Goal: Information Seeking & Learning: Learn about a topic

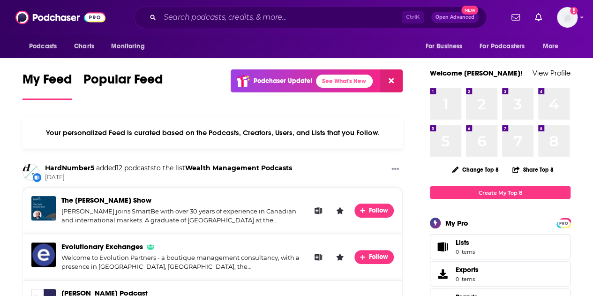
click at [216, 9] on div "Ctrl K Open Advanced New" at bounding box center [310, 18] width 352 height 22
click at [216, 10] on div "Ctrl K Open Advanced New" at bounding box center [310, 18] width 352 height 22
click at [217, 23] on input "Search podcasts, credits, & more..." at bounding box center [281, 17] width 242 height 15
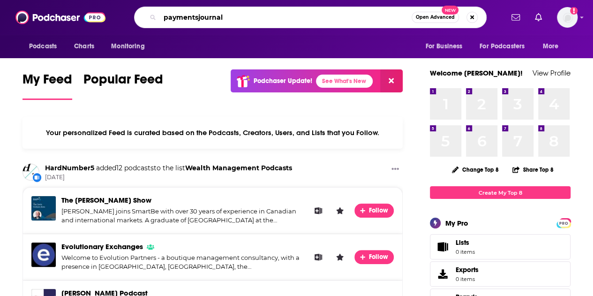
type input "paymentsjournal"
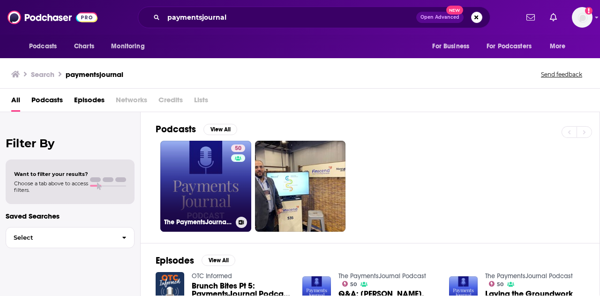
click at [215, 174] on link "50 The PaymentsJournal Podcast" at bounding box center [205, 186] width 91 height 91
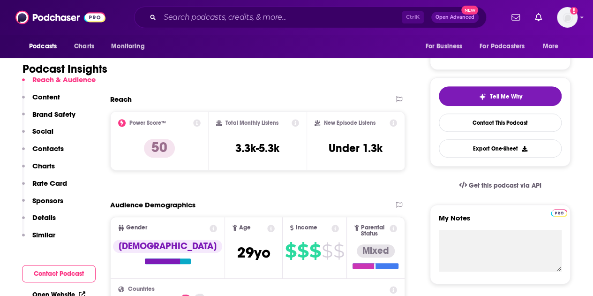
scroll to position [187, 0]
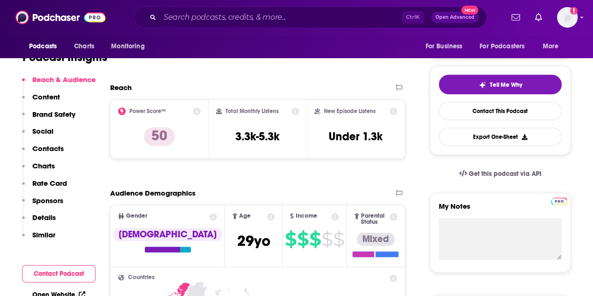
click at [295, 111] on icon at bounding box center [294, 110] width 7 height 7
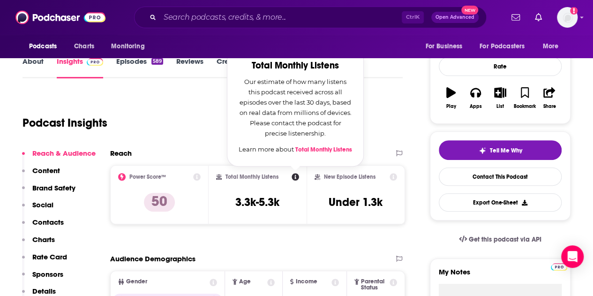
scroll to position [141, 0]
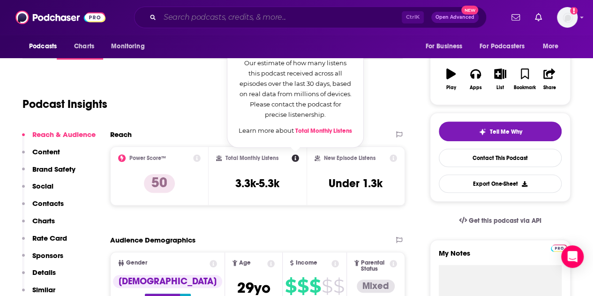
click at [269, 15] on input "Search podcasts, credits, & more..." at bounding box center [281, 17] width 242 height 15
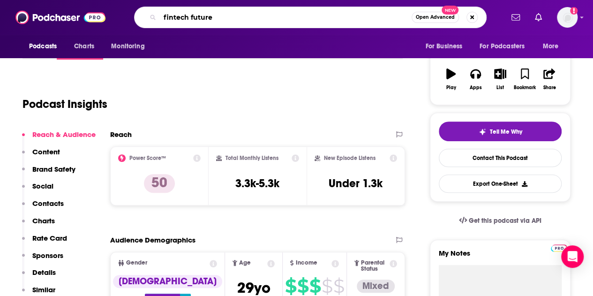
type input "fintech futures"
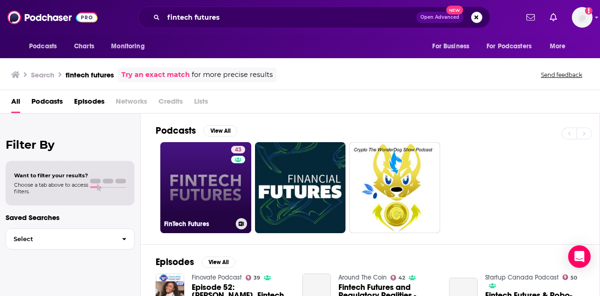
click at [213, 193] on link "43 FinTech Futures" at bounding box center [205, 187] width 91 height 91
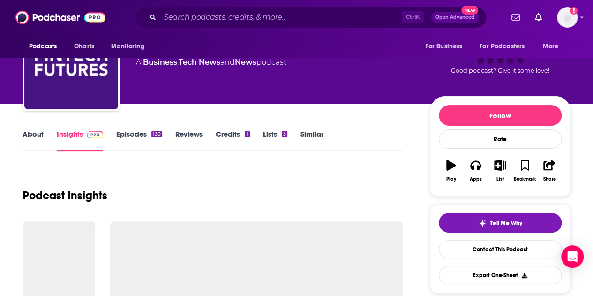
scroll to position [94, 0]
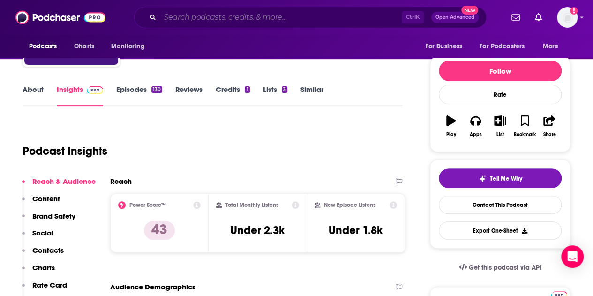
click at [224, 16] on input "Search podcasts, credits, & more..." at bounding box center [281, 17] width 242 height 15
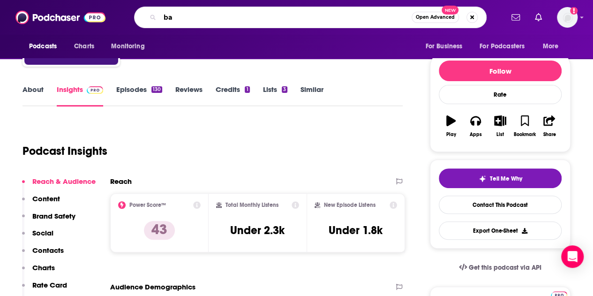
type input "b"
type input "t"
type input "bank automation news"
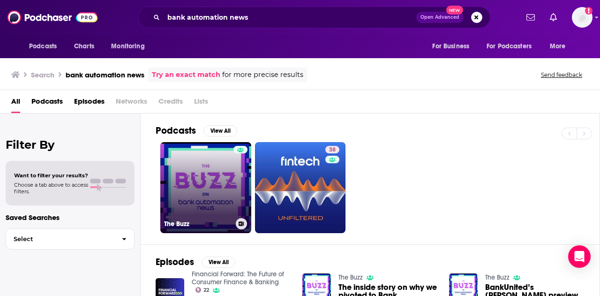
click at [219, 172] on link "The Buzz" at bounding box center [205, 187] width 91 height 91
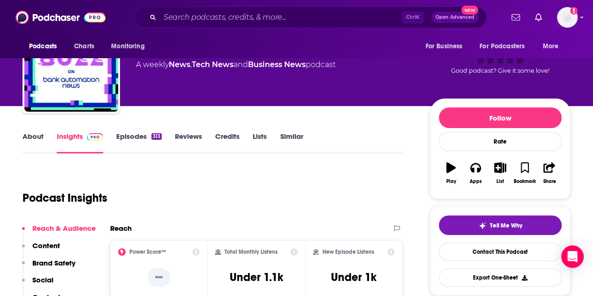
scroll to position [94, 0]
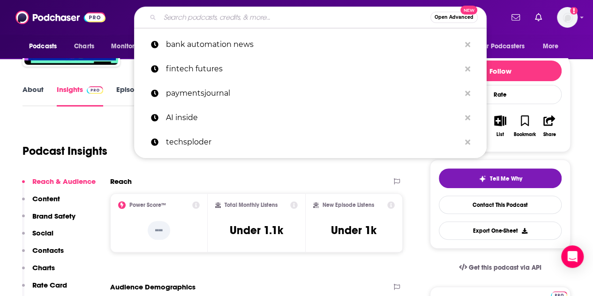
click at [258, 13] on input "Search podcasts, credits, & more..." at bounding box center [295, 17] width 270 height 15
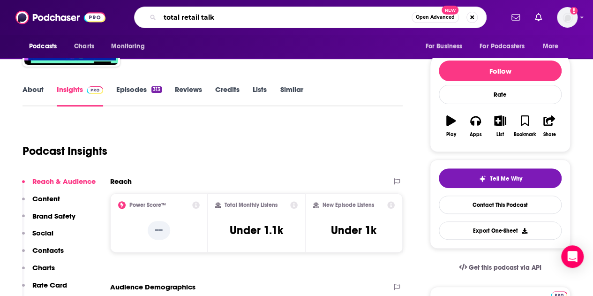
type input "total retail talks"
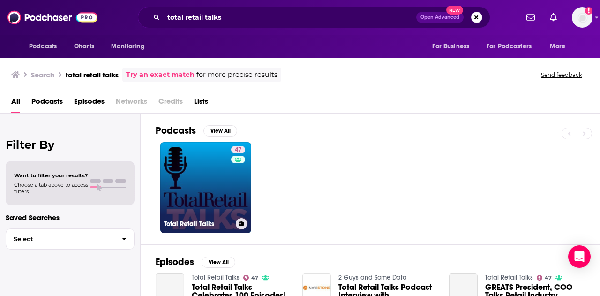
click at [213, 193] on link "47 Total Retail Talks" at bounding box center [205, 187] width 91 height 91
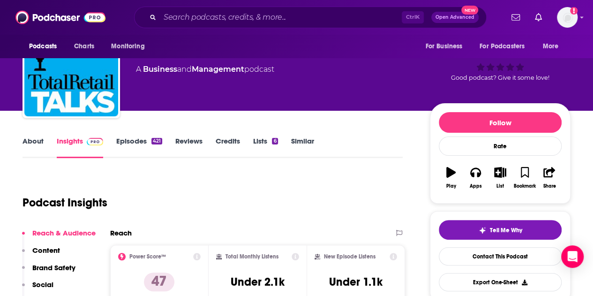
scroll to position [94, 0]
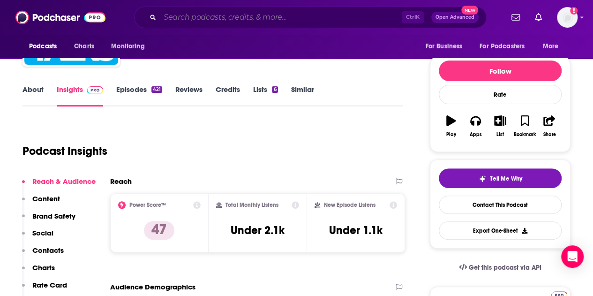
click at [235, 22] on input "Search podcasts, credits, & more..." at bounding box center [281, 17] width 242 height 15
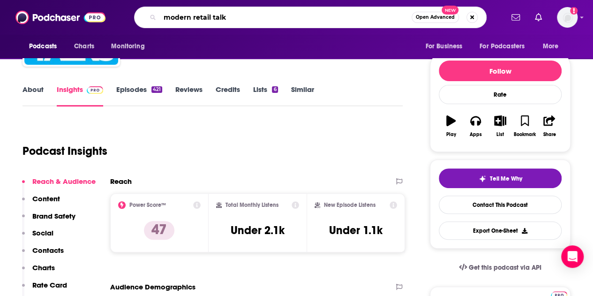
type input "modern retail talks"
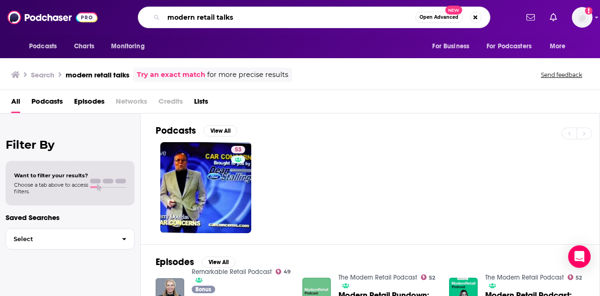
drag, startPoint x: 258, startPoint y: 17, endPoint x: 216, endPoint y: 19, distance: 41.3
click at [216, 19] on input "modern retail talks" at bounding box center [290, 17] width 252 height 15
type input "modern retail"
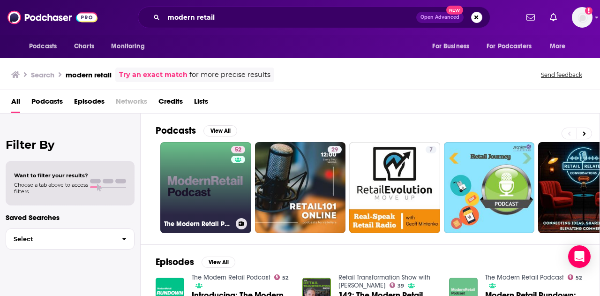
click at [209, 196] on link "52 The Modern Retail Podcast" at bounding box center [205, 187] width 91 height 91
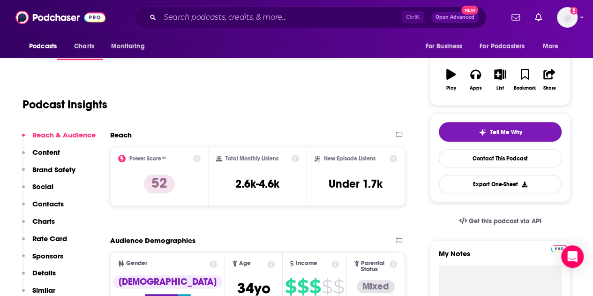
scroll to position [141, 0]
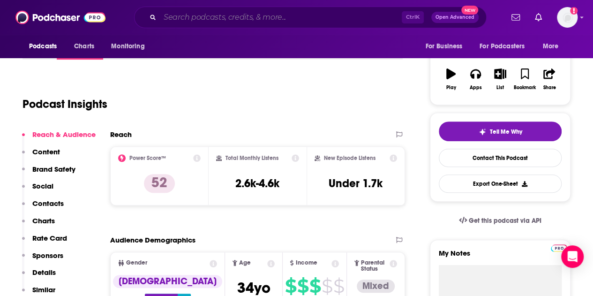
click at [212, 17] on input "Search podcasts, credits, & more..." at bounding box center [281, 17] width 242 height 15
click at [210, 4] on div "Podcasts Charts Monitoring Ctrl K Open Advanced New For Business For Podcasters…" at bounding box center [296, 17] width 593 height 35
click at [205, 15] on input "Search podcasts, credits, & more..." at bounding box center [281, 17] width 242 height 15
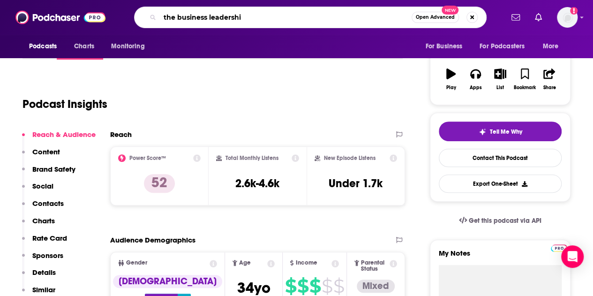
type input "the business leadership"
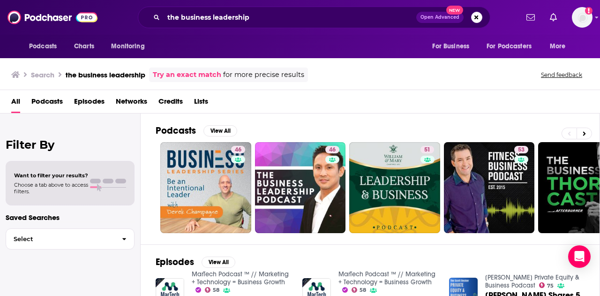
click at [53, 103] on span "Podcasts" at bounding box center [46, 103] width 31 height 19
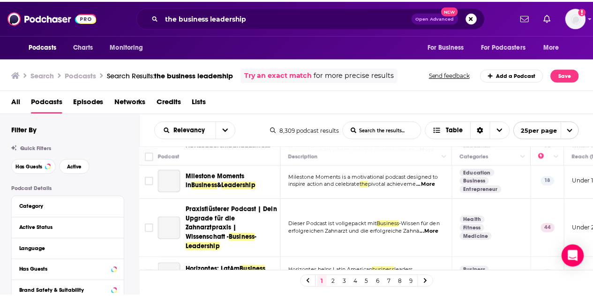
scroll to position [469, 0]
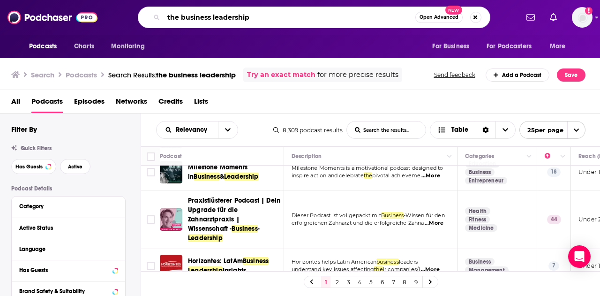
drag, startPoint x: 269, startPoint y: 17, endPoint x: 137, endPoint y: 19, distance: 132.1
click at [137, 19] on div "the business leadership Open Advanced New" at bounding box center [314, 18] width 408 height 22
paste input "Revolutionizing Credit Access for Small Businesses with Ruby Loans"
type input "Revolutionizing Credit Access for Small Businesses with Ruby Loans"
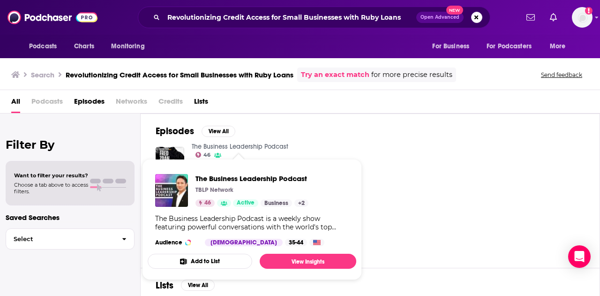
click at [217, 146] on link "The Business Leadership Podcast" at bounding box center [240, 146] width 97 height 8
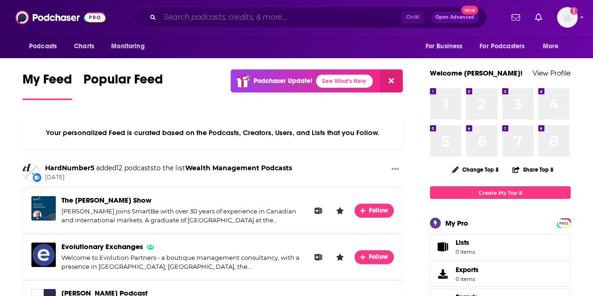
click at [208, 12] on input "Search podcasts, credits, & more..." at bounding box center [281, 17] width 242 height 15
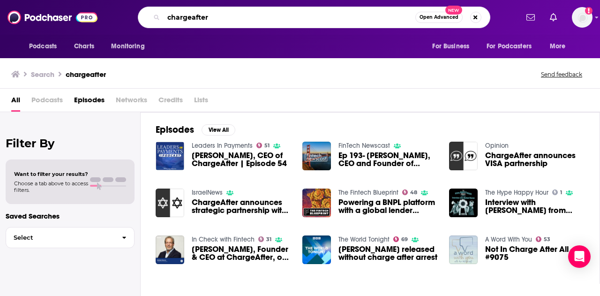
drag, startPoint x: 191, startPoint y: 15, endPoint x: 97, endPoint y: 0, distance: 94.5
click at [100, 3] on div "Podcasts Charts Monitoring chargeafter Open Advanced New For Business For Podca…" at bounding box center [300, 17] width 600 height 35
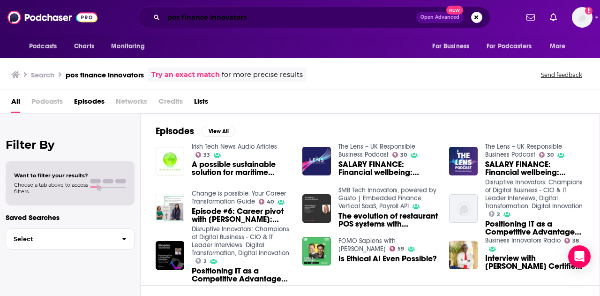
click at [262, 14] on input "pos finance innovators" at bounding box center [290, 17] width 253 height 15
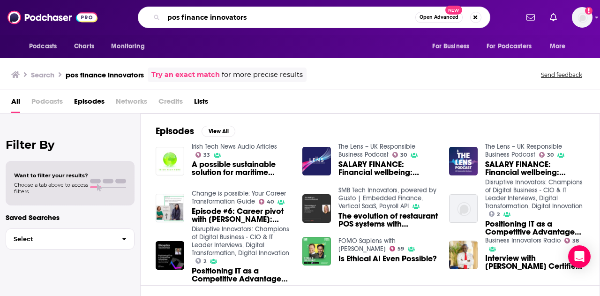
drag, startPoint x: 268, startPoint y: 15, endPoint x: 122, endPoint y: 3, distance: 146.6
click at [169, 11] on input "pos finance innovators" at bounding box center [290, 17] width 252 height 15
type input "p"
type input "banking transformed"
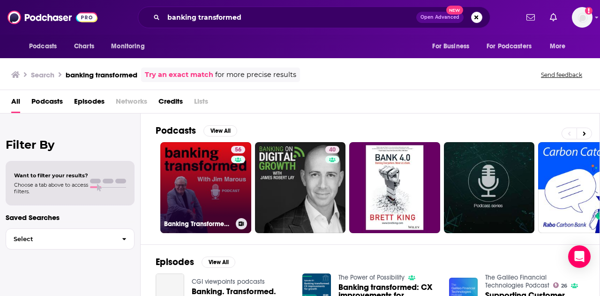
click at [222, 200] on link "56 Banking Transformed with [PERSON_NAME]" at bounding box center [205, 187] width 91 height 91
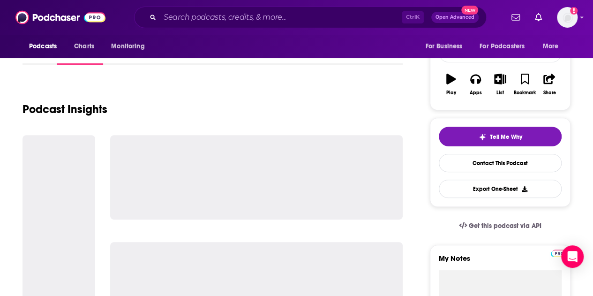
scroll to position [141, 0]
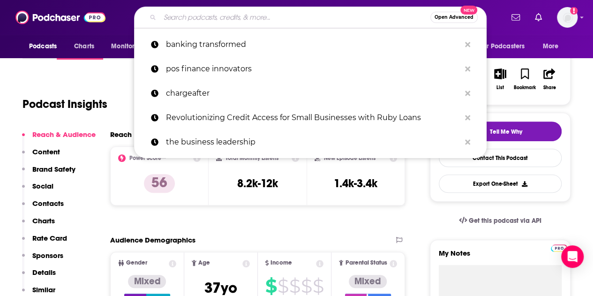
click at [324, 15] on input "Search podcasts, credits, & more..." at bounding box center [295, 17] width 270 height 15
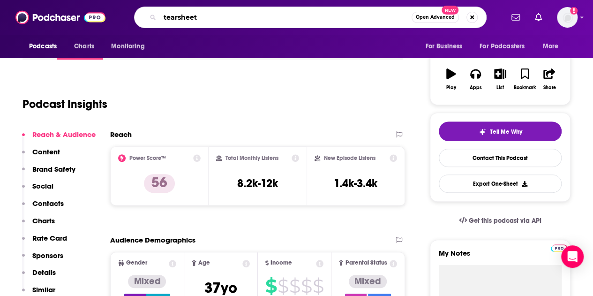
type input "tearsheet"
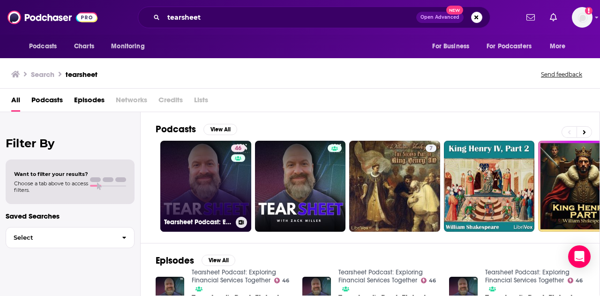
click at [205, 203] on link "46 Tearsheet Podcast: Exploring Financial Services Together" at bounding box center [205, 186] width 91 height 91
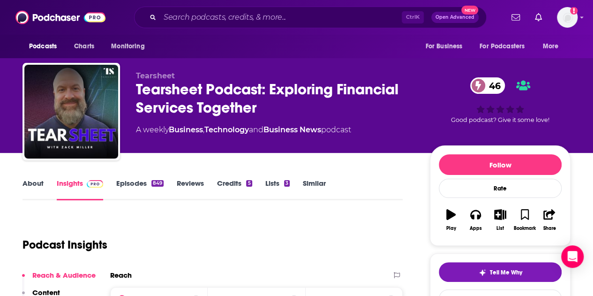
scroll to position [141, 0]
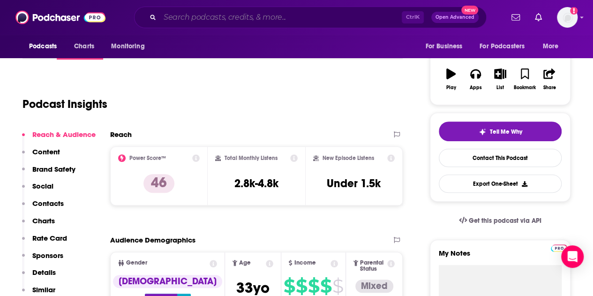
click at [225, 10] on input "Search podcasts, credits, & more..." at bounding box center [281, 17] width 242 height 15
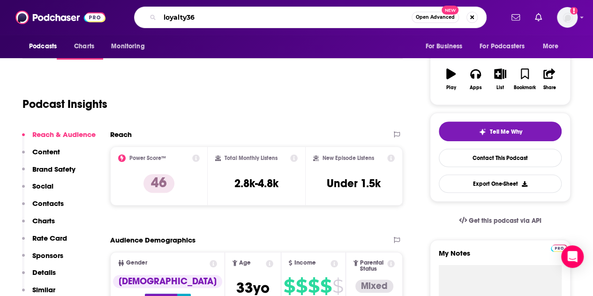
type input "loyalty360"
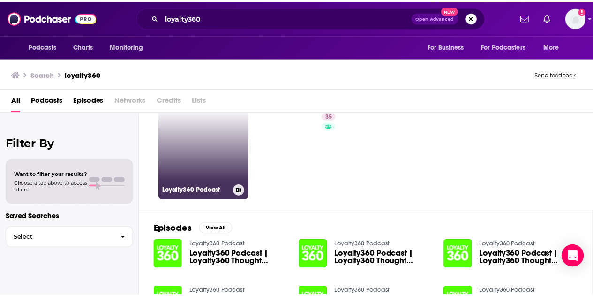
scroll to position [47, 0]
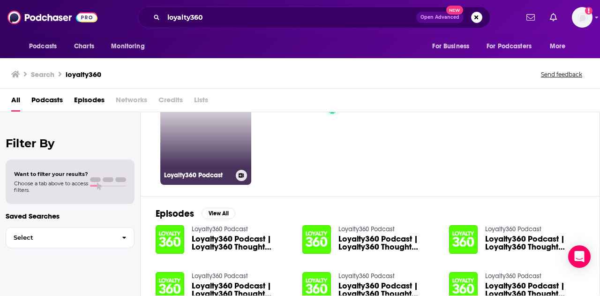
click at [211, 128] on link "Loyalty360 Podcast" at bounding box center [205, 139] width 91 height 91
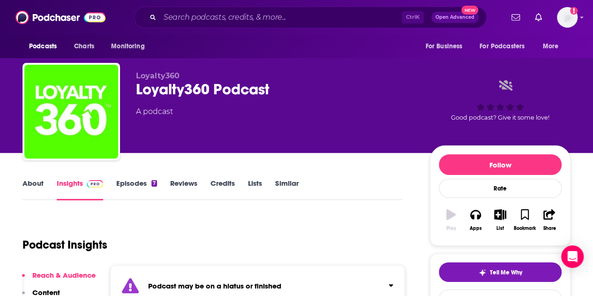
scroll to position [94, 0]
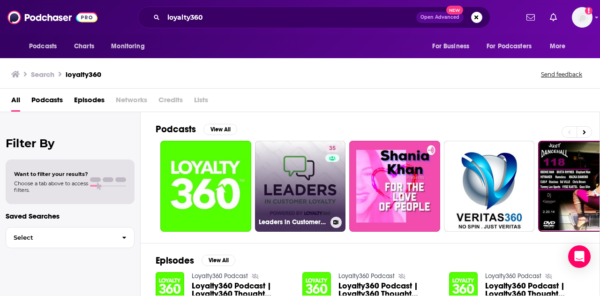
click at [303, 175] on link "35 Leaders in Customer Loyalty, Powered by Loyalty360" at bounding box center [300, 186] width 91 height 91
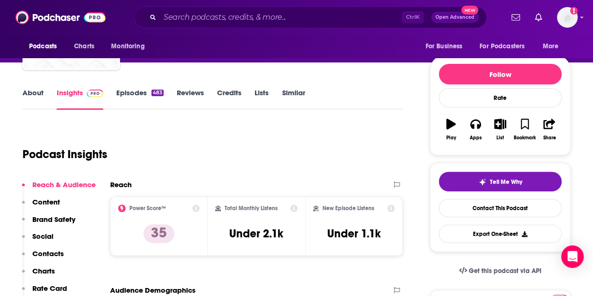
scroll to position [94, 0]
